Goal: Check status

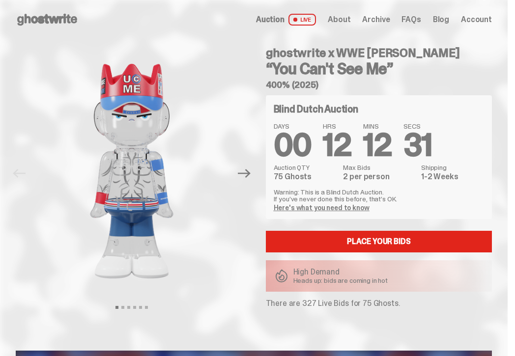
click at [477, 25] on div "Auction LIVE About Archive FAQs Blog Account" at bounding box center [374, 20] width 236 height 12
click at [479, 20] on span "Account" at bounding box center [476, 20] width 31 height 8
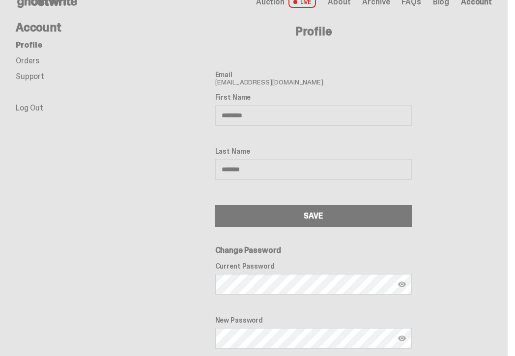
scroll to position [15, 0]
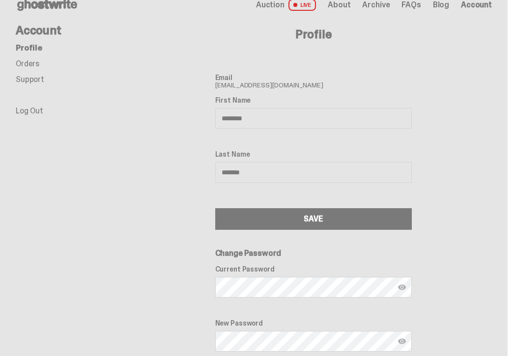
click at [64, 66] on li "Orders" at bounding box center [75, 64] width 119 height 8
click at [21, 59] on link "Orders" at bounding box center [28, 63] width 24 height 10
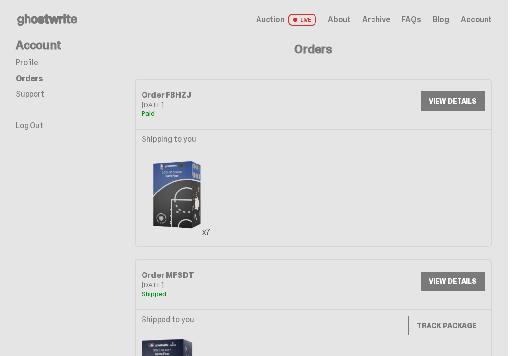
drag, startPoint x: 166, startPoint y: 93, endPoint x: 193, endPoint y: 94, distance: 27.0
click at [193, 94] on div "Order FBHZJ" at bounding box center [226, 95] width 171 height 8
copy div "FBHZJ"
click at [449, 98] on link "VIEW DETAILS" at bounding box center [452, 101] width 64 height 20
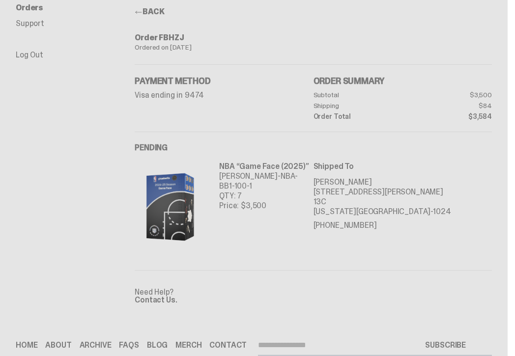
scroll to position [104, 0]
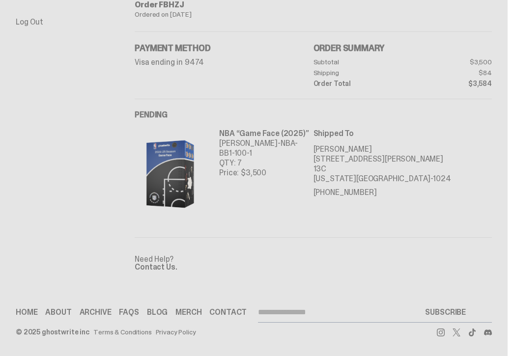
click at [166, 269] on link "Contact Us." at bounding box center [156, 267] width 42 height 10
